Goal: Task Accomplishment & Management: Manage account settings

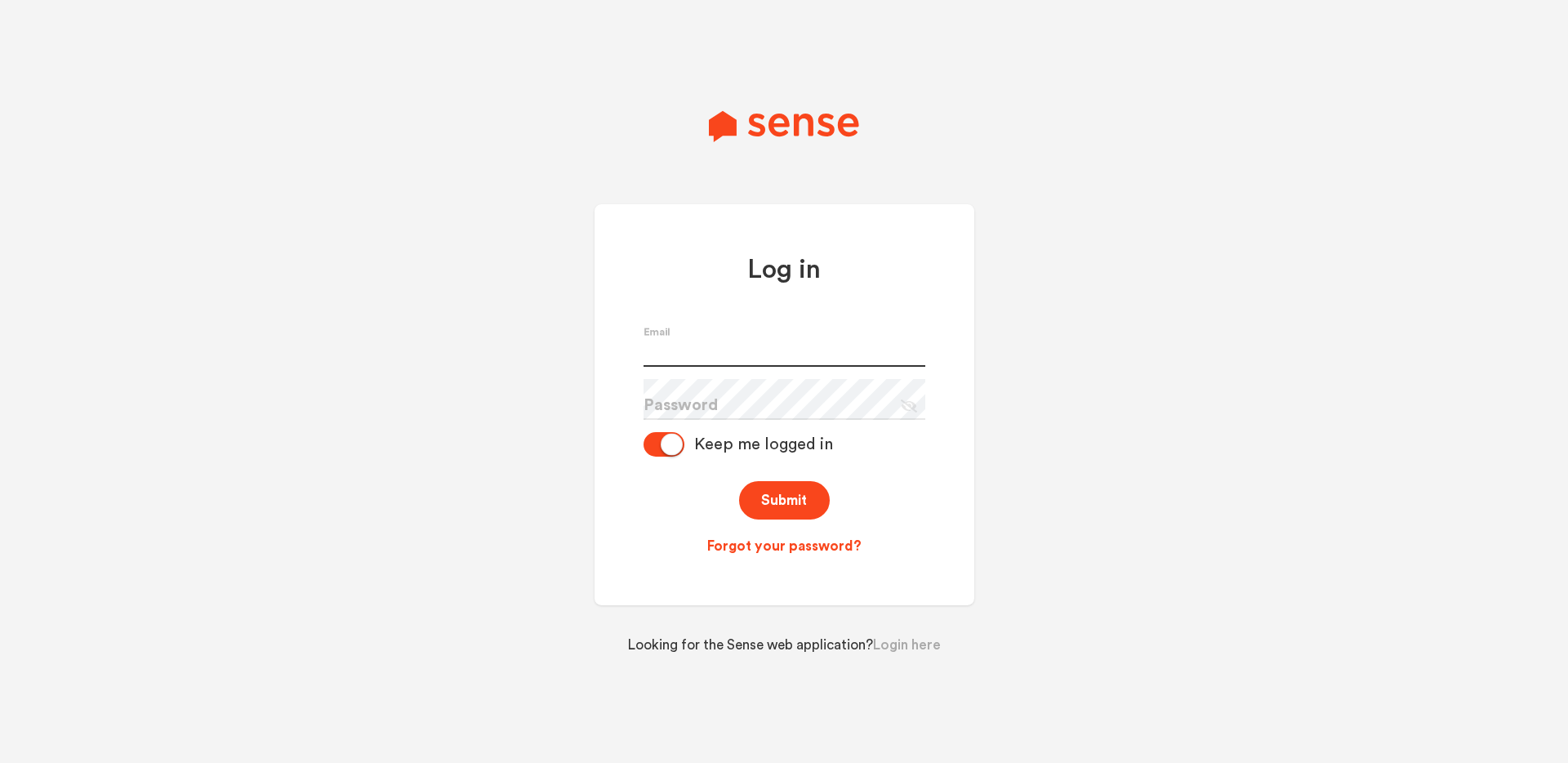
click at [734, 358] on input "text" at bounding box center [784, 346] width 282 height 41
type input "[PERSON_NAME][EMAIL_ADDRESS][PERSON_NAME][DOMAIN_NAME]"
click at [795, 501] on button "Submit" at bounding box center [784, 500] width 91 height 39
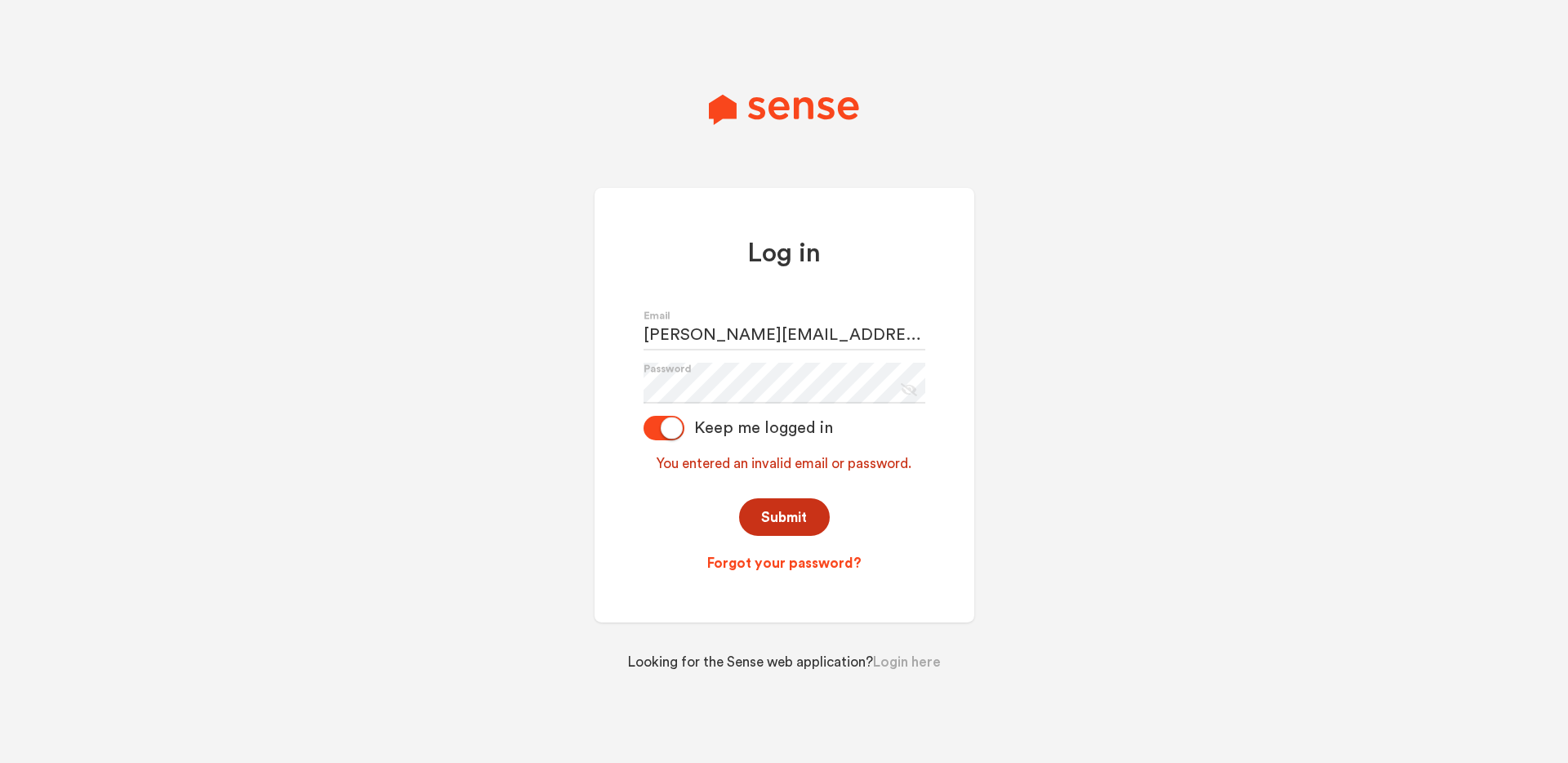
click at [794, 513] on button "Submit" at bounding box center [784, 517] width 91 height 39
